Goal: Navigation & Orientation: Find specific page/section

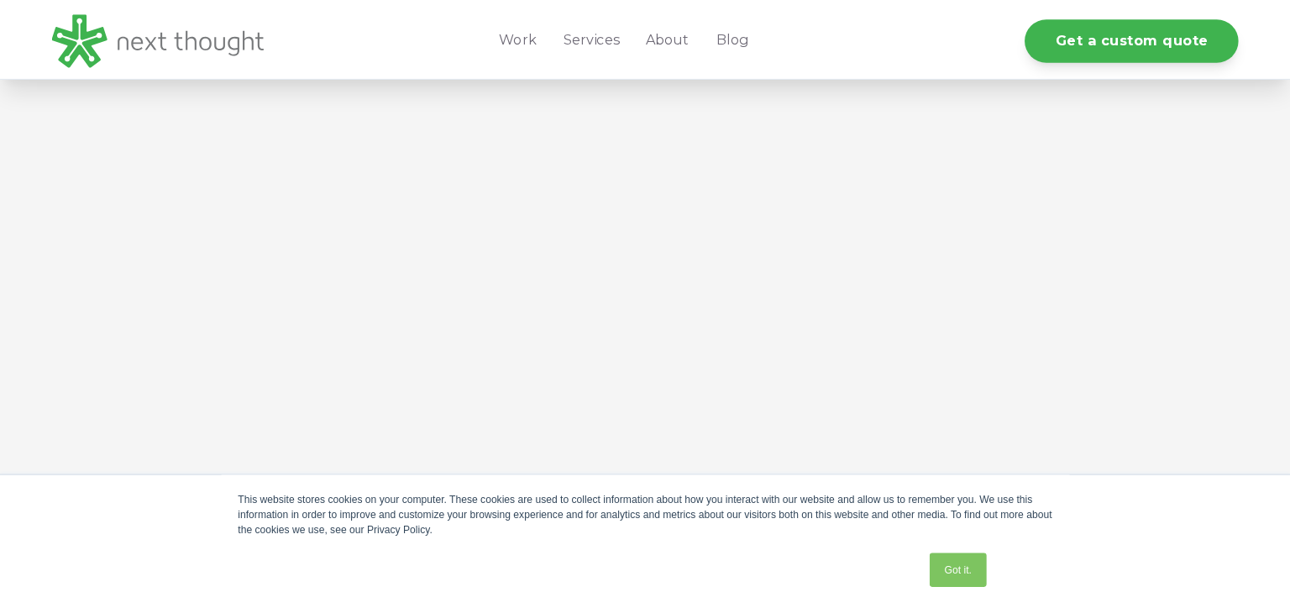
scroll to position [706, 0]
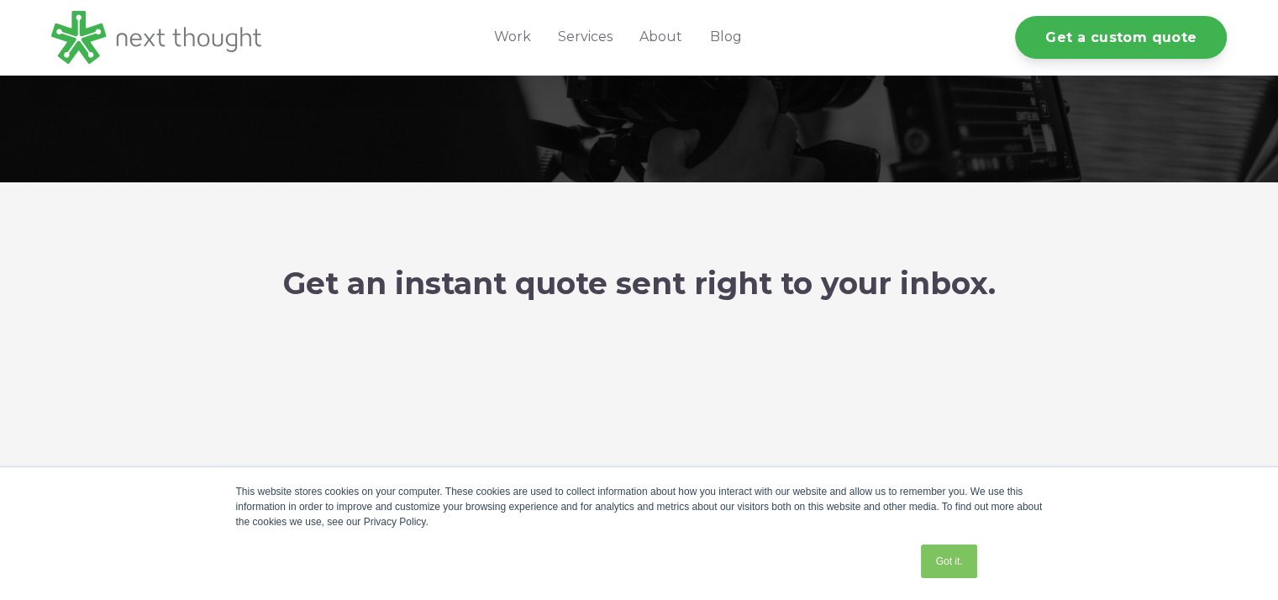
click at [942, 543] on div "Got it." at bounding box center [949, 561] width 66 height 44
click at [940, 554] on link "Got it." at bounding box center [948, 561] width 55 height 34
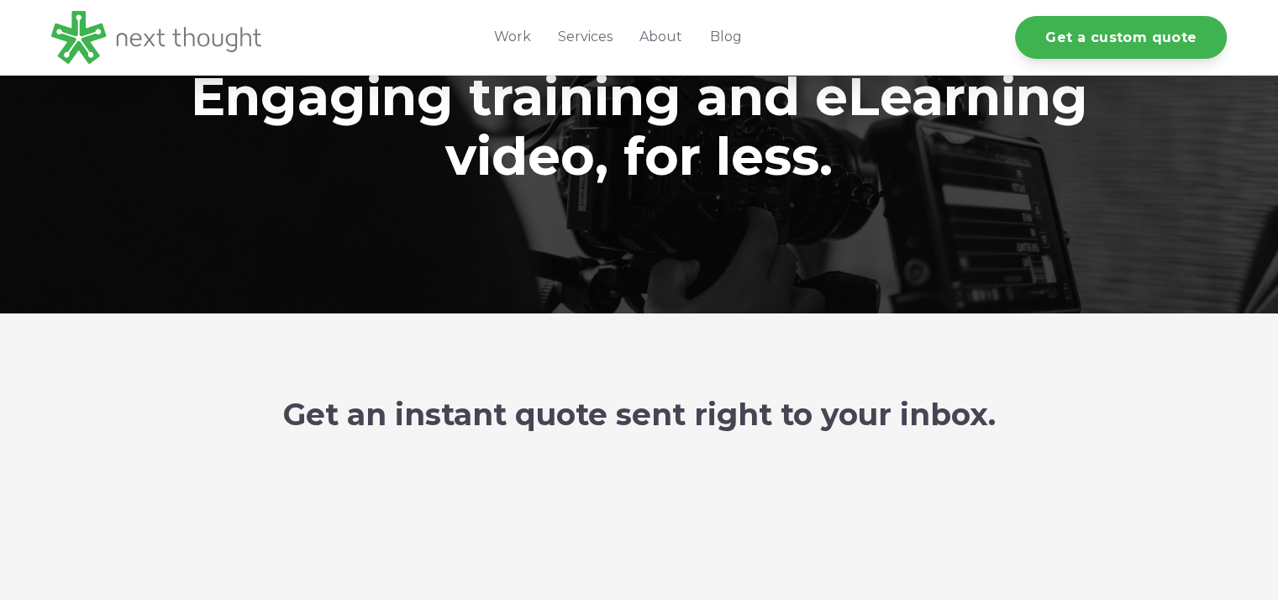
scroll to position [134, 0]
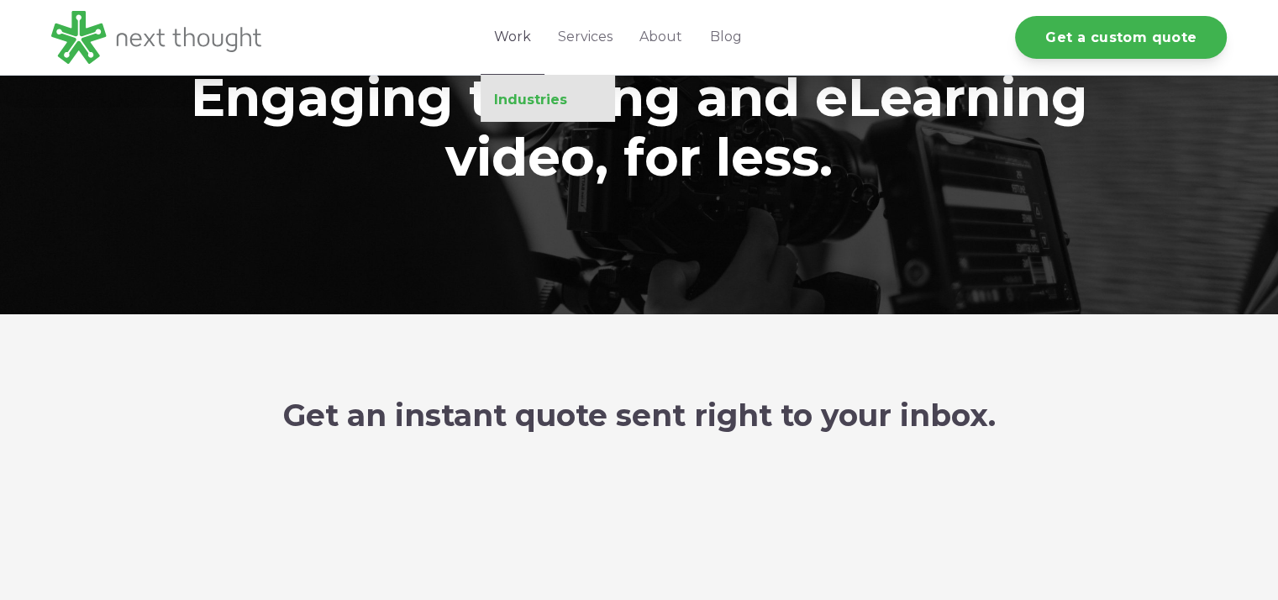
click at [515, 102] on link "Industries" at bounding box center [548, 100] width 134 height 17
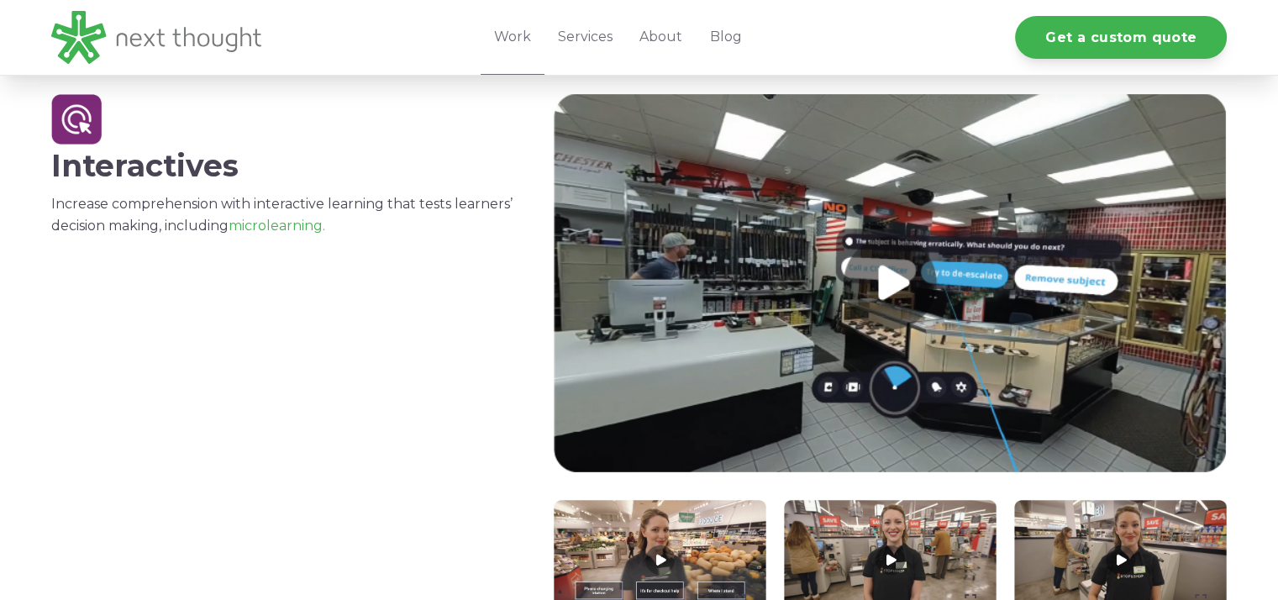
scroll to position [1752, 0]
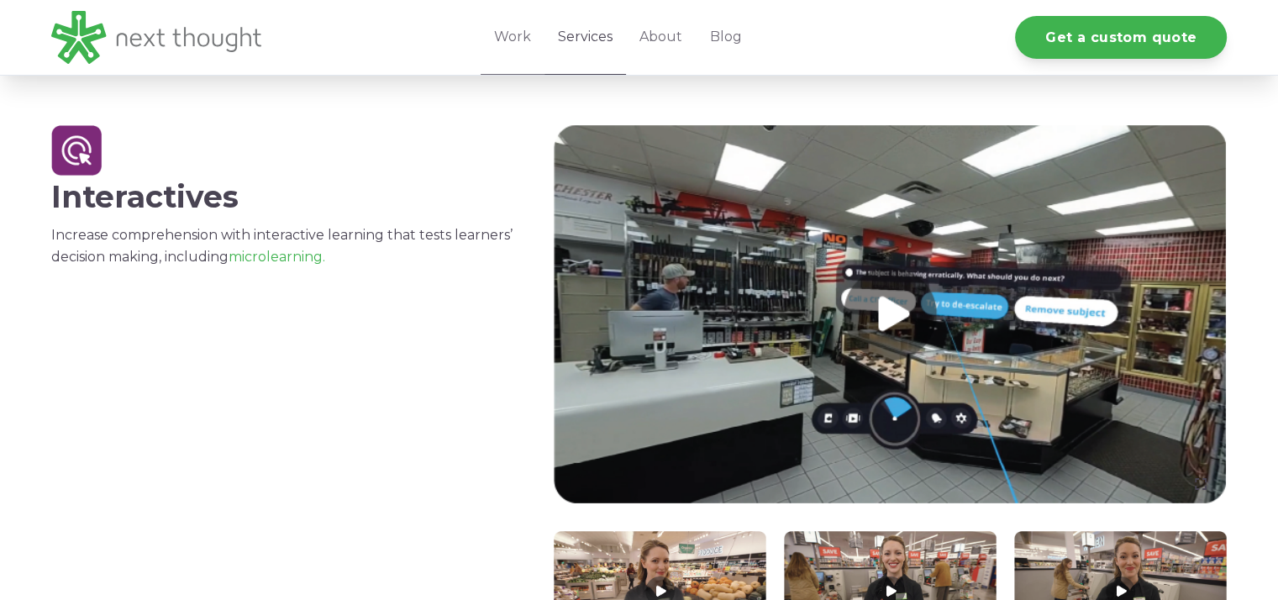
click at [592, 29] on link "Services" at bounding box center [584, 37] width 81 height 75
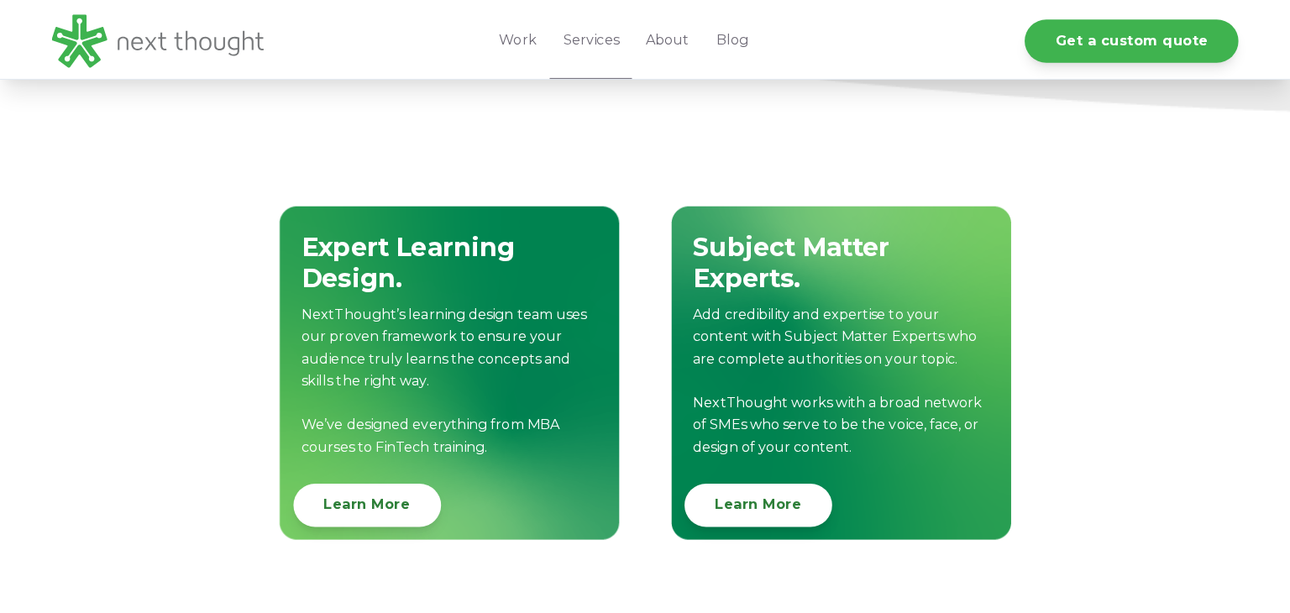
scroll to position [1774, 0]
